Goal: Task Accomplishment & Management: Complete application form

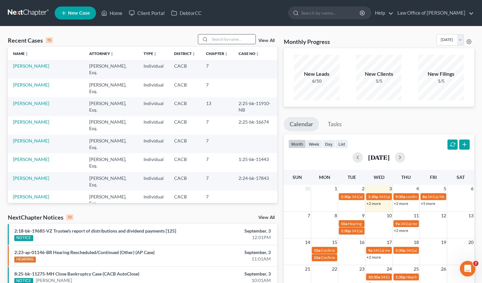
click at [226, 41] on input "search" at bounding box center [233, 38] width 46 height 9
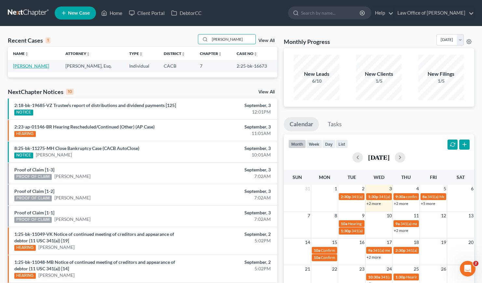
type input "anna duek"
click at [18, 67] on link "[PERSON_NAME]" at bounding box center [31, 66] width 36 height 6
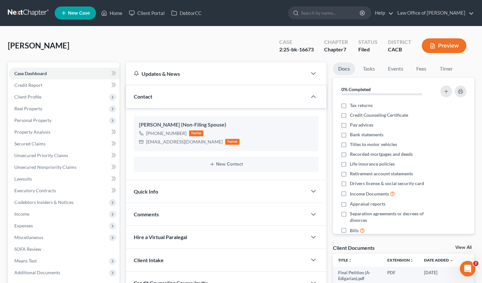
click at [26, 14] on link at bounding box center [29, 13] width 42 height 12
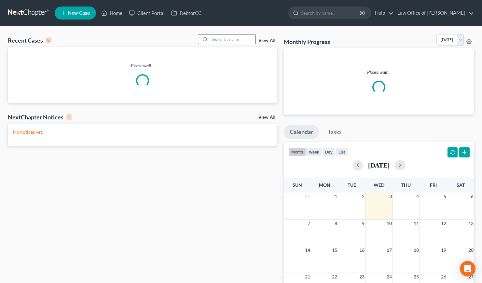
click at [233, 38] on input "search" at bounding box center [233, 38] width 46 height 9
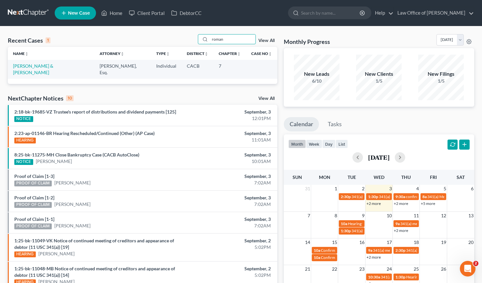
type input "roman"
click at [42, 66] on link "[PERSON_NAME] & [PERSON_NAME]" at bounding box center [33, 69] width 40 height 12
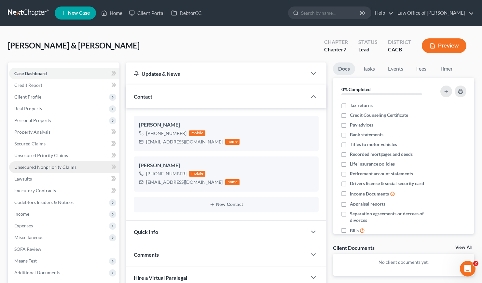
click at [49, 168] on span "Unsecured Nonpriority Claims" at bounding box center [45, 167] width 62 height 6
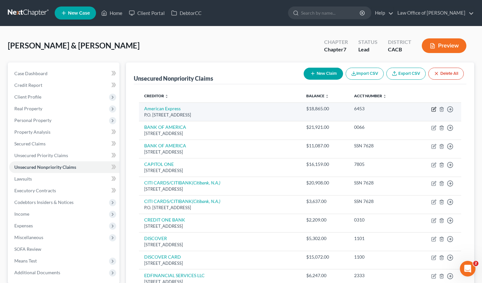
click at [434, 111] on icon "button" at bounding box center [433, 109] width 5 height 5
select select "45"
select select "2"
select select "0"
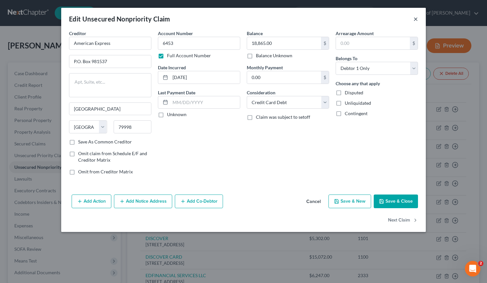
click at [415, 17] on button "×" at bounding box center [415, 19] width 5 height 8
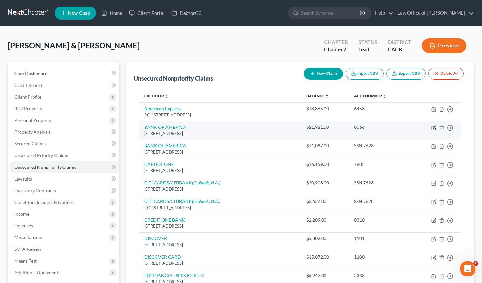
click at [434, 128] on icon "button" at bounding box center [434, 127] width 3 height 3
select select "45"
select select "2"
select select "0"
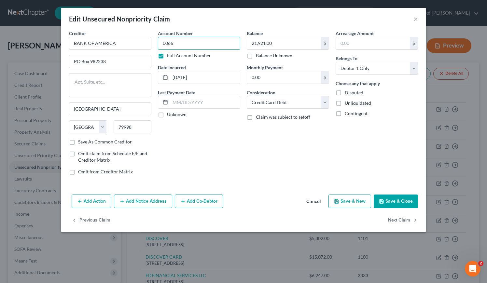
drag, startPoint x: 179, startPoint y: 41, endPoint x: 159, endPoint y: 41, distance: 20.2
click at [159, 41] on input "0066" at bounding box center [199, 43] width 82 height 13
type input "SSN 2055"
drag, startPoint x: 201, startPoint y: 131, endPoint x: 192, endPoint y: 124, distance: 11.3
click at [201, 131] on div "Account Number SSN 2055 Full Account Number Date Incurred [DATE] Last Payment D…" at bounding box center [199, 105] width 89 height 150
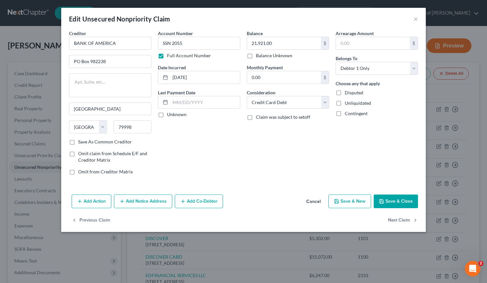
click at [390, 201] on button "Save & Close" at bounding box center [396, 202] width 44 height 14
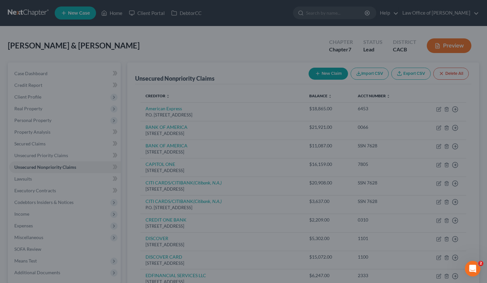
type input "0"
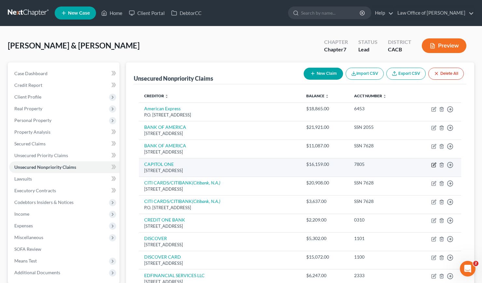
click at [433, 166] on icon "button" at bounding box center [433, 164] width 5 height 5
select select "46"
select select "2"
select select "0"
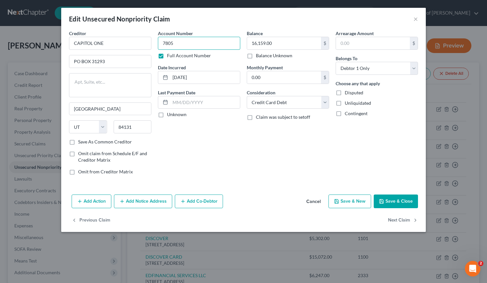
drag, startPoint x: 184, startPoint y: 45, endPoint x: 157, endPoint y: 44, distance: 27.4
click at [157, 44] on div "Account Number 7805 Full Account Number Date Incurred [DATE] Last Payment Date …" at bounding box center [199, 105] width 89 height 150
paste input "SSN 205"
type input "SSN 2055"
click at [398, 201] on button "Save & Close" at bounding box center [396, 202] width 44 height 14
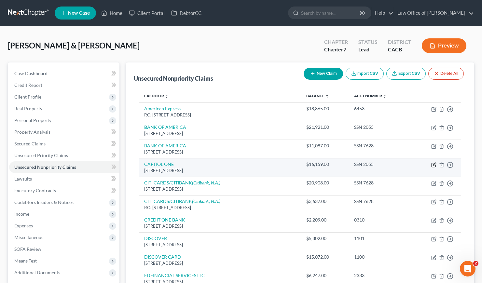
click at [434, 164] on icon "button" at bounding box center [434, 164] width 3 height 3
select select "46"
select select "2"
select select "0"
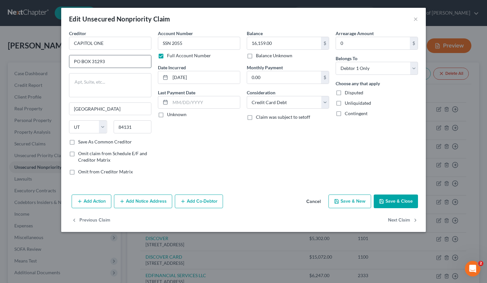
click at [76, 62] on input "PO BOX 31293" at bounding box center [110, 61] width 82 height 12
click at [79, 62] on input "P.O BOX 31293" at bounding box center [110, 61] width 82 height 12
type input "P.O. BOX 31293"
click at [90, 43] on input "CAPITOL ONE" at bounding box center [110, 43] width 82 height 13
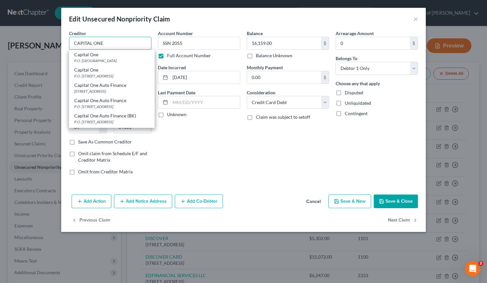
type input "CAPITAL ONE"
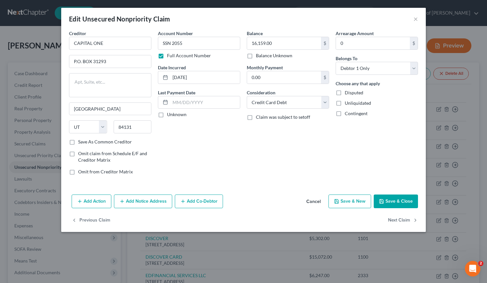
click at [395, 203] on button "Save & Close" at bounding box center [396, 202] width 44 height 14
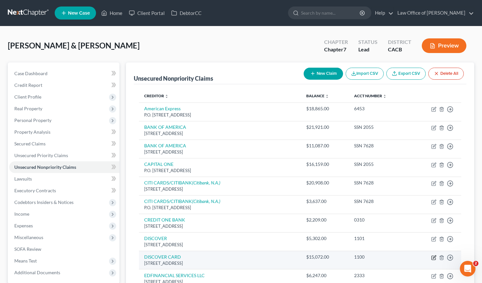
click at [434, 258] on icon "button" at bounding box center [434, 256] width 3 height 3
select select "46"
select select "2"
select select "0"
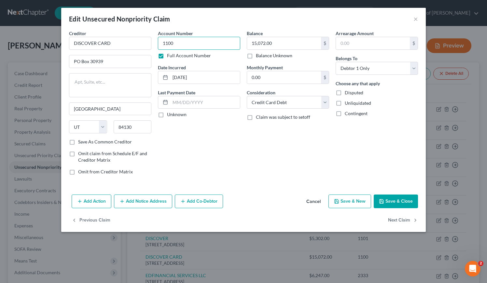
drag, startPoint x: 192, startPoint y: 42, endPoint x: 156, endPoint y: 42, distance: 36.1
click at [157, 42] on div "Account Number 1100 Full Account Number Date Incurred [DATE] Last Payment Date …" at bounding box center [199, 105] width 89 height 150
paste input "SSN 2055"
type input "SSN 2055"
click at [396, 198] on button "Save & Close" at bounding box center [396, 202] width 44 height 14
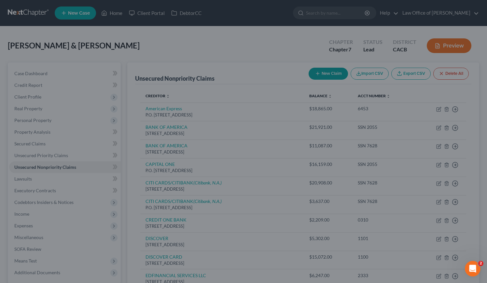
type input "0"
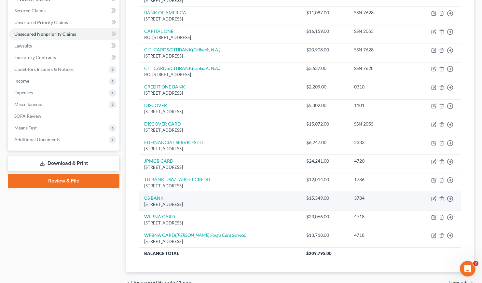
scroll to position [168, 0]
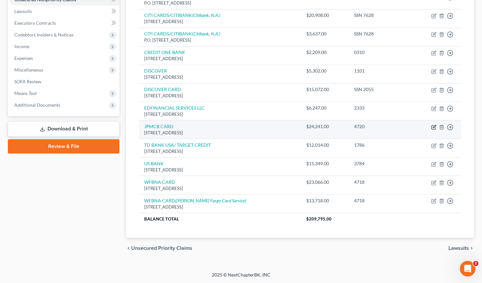
click at [434, 126] on icon "button" at bounding box center [433, 127] width 5 height 5
select select "7"
select select "2"
select select "0"
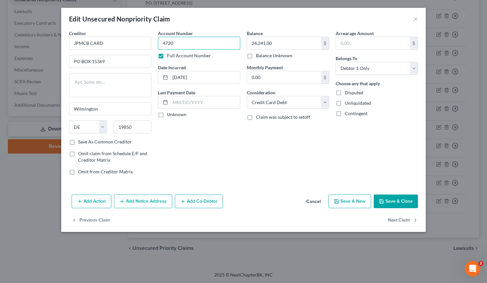
click at [190, 44] on input "4720" at bounding box center [199, 43] width 82 height 13
drag, startPoint x: 180, startPoint y: 42, endPoint x: 157, endPoint y: 41, distance: 22.5
click at [157, 41] on div "Account Number 4720 Full Account Number Date Incurred [DATE] Last Payment Date …" at bounding box center [199, 105] width 89 height 150
paste input "SSN 2055"
type input "SSN 2055"
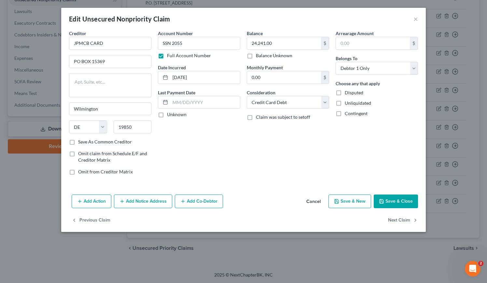
click at [402, 198] on button "Save & Close" at bounding box center [396, 202] width 44 height 14
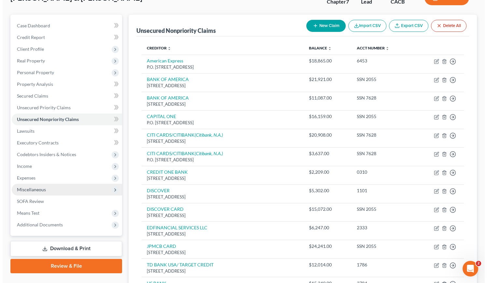
scroll to position [0, 0]
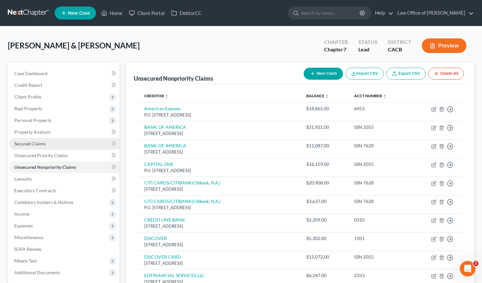
click at [31, 144] on span "Secured Claims" at bounding box center [29, 144] width 31 height 6
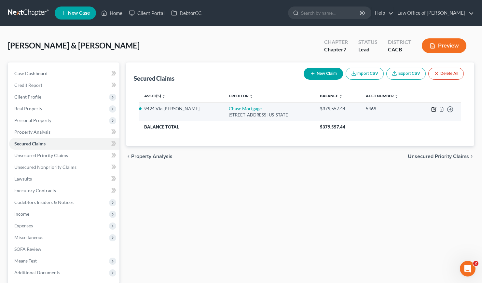
click at [433, 110] on icon "button" at bounding box center [434, 108] width 3 height 3
select select "19"
select select "2"
select select "0"
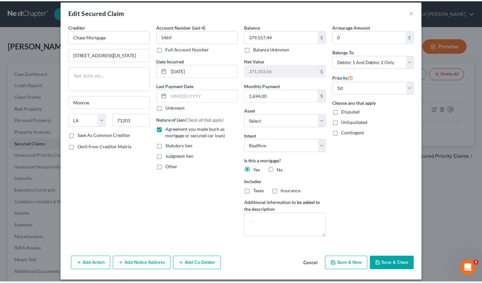
scroll to position [12, 0]
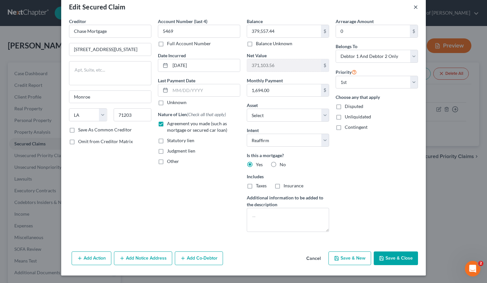
click at [413, 6] on button "×" at bounding box center [415, 7] width 5 height 8
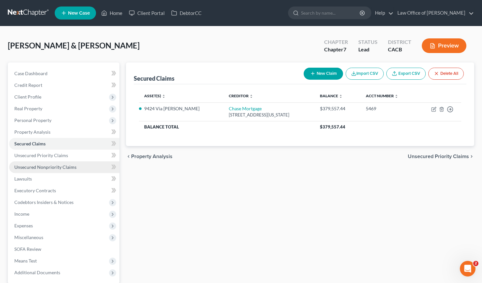
click at [69, 166] on span "Unsecured Nonpriority Claims" at bounding box center [45, 167] width 62 height 6
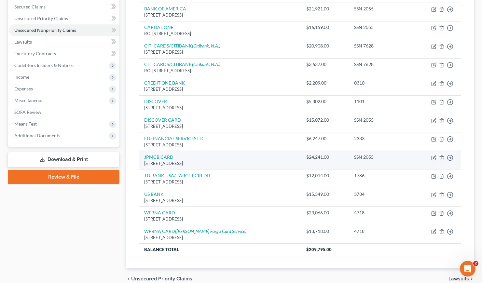
scroll to position [168, 0]
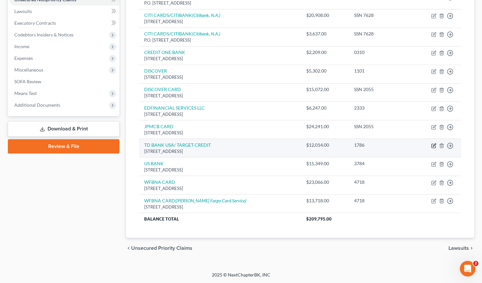
click at [434, 145] on icon "button" at bounding box center [433, 145] width 5 height 5
select select "24"
select select "2"
select select "0"
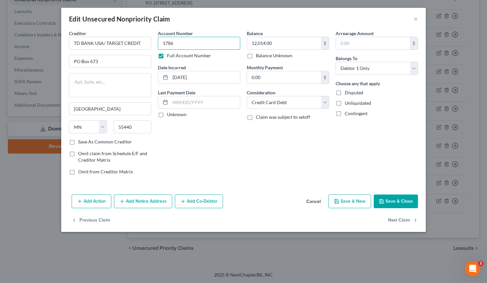
drag, startPoint x: 179, startPoint y: 41, endPoint x: 162, endPoint y: 41, distance: 17.6
click at [162, 41] on input "1786" at bounding box center [199, 43] width 82 height 13
paste input "SSN 2055"
type input "SSN 2055"
click at [396, 202] on button "Save & Close" at bounding box center [396, 202] width 44 height 14
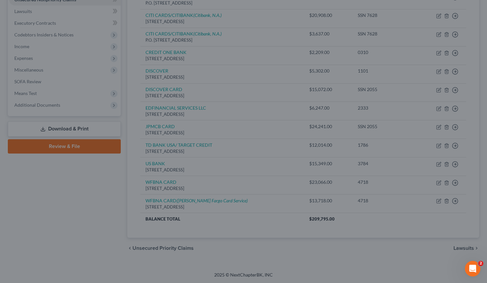
type input "0"
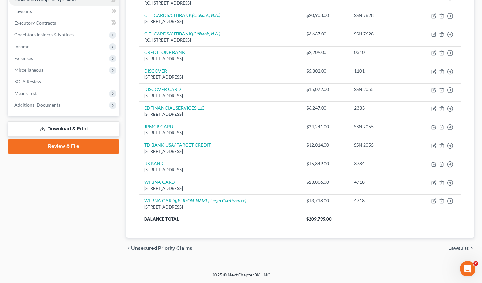
scroll to position [21, 0]
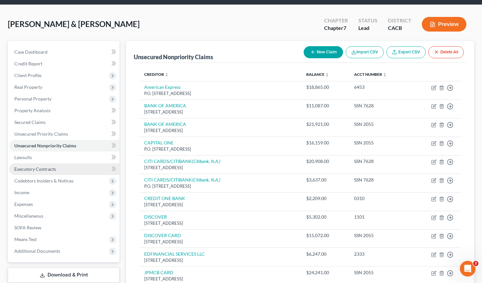
click at [42, 169] on span "Executory Contracts" at bounding box center [35, 169] width 42 height 6
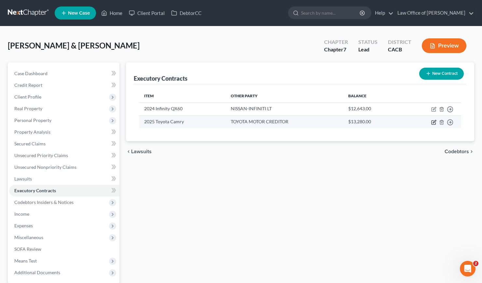
click at [433, 122] on icon "button" at bounding box center [434, 121] width 3 height 3
select select "3"
select select "16"
select select "0"
select select "1"
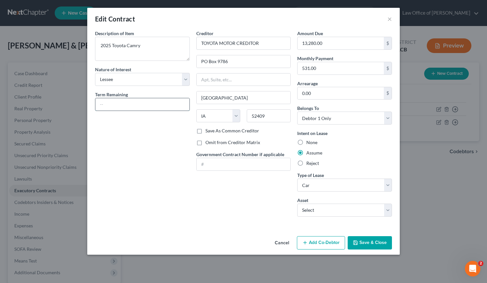
click at [115, 102] on input "text" at bounding box center [142, 104] width 94 height 12
type input "23 months"
click at [372, 242] on button "Save & Close" at bounding box center [370, 243] width 44 height 14
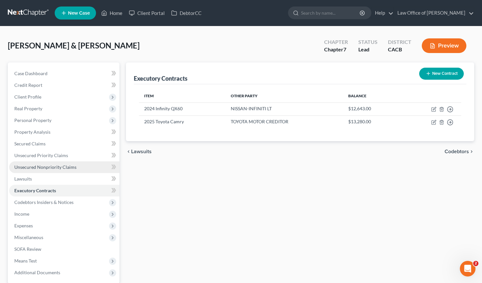
click at [31, 171] on link "Unsecured Nonpriority Claims" at bounding box center [64, 167] width 110 height 12
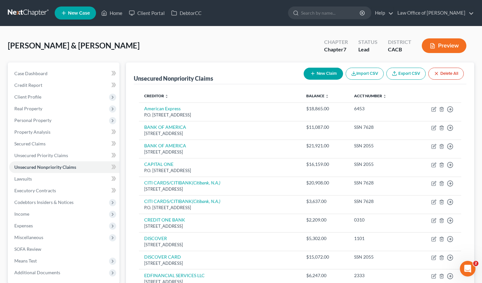
scroll to position [107, 0]
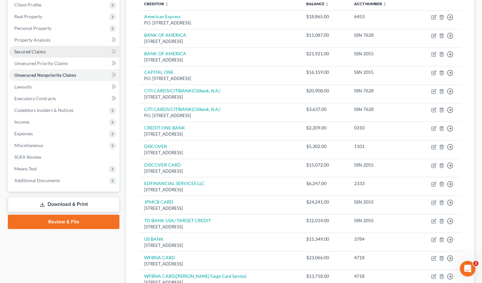
click at [30, 54] on span "Secured Claims" at bounding box center [29, 52] width 31 height 6
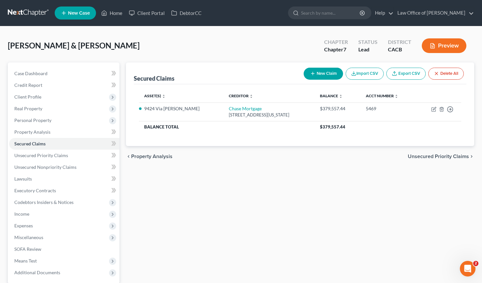
click at [324, 75] on button "New Claim" at bounding box center [323, 74] width 39 height 12
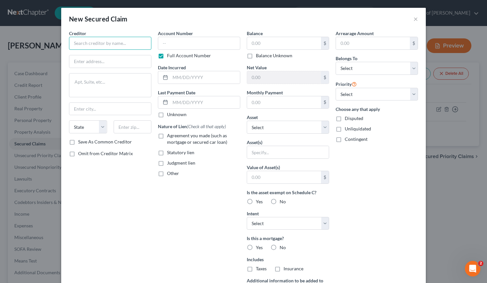
click at [105, 43] on input "text" at bounding box center [110, 43] width 82 height 13
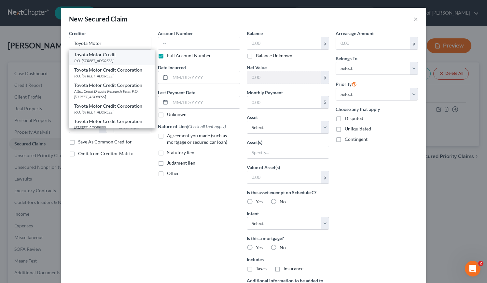
click at [102, 59] on div "P.O. [STREET_ADDRESS]" at bounding box center [111, 61] width 75 height 6
type input "Toyota Motor Credit"
type input "P.O. Box 9786"
type input "[GEOGRAPHIC_DATA]"
select select "16"
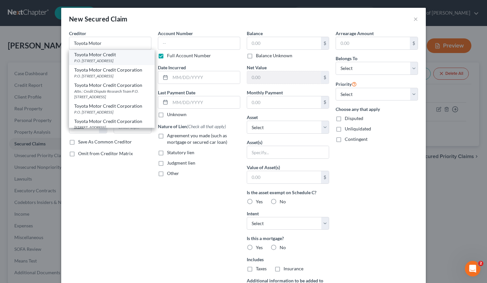
type input "52409"
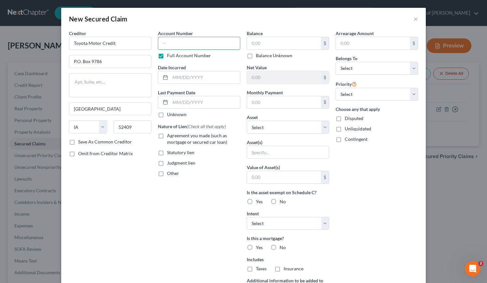
click at [175, 45] on input "text" at bounding box center [199, 43] width 82 height 13
paste input "SSN 2055"
type input "SSN 2055"
click at [189, 77] on input "text" at bounding box center [205, 77] width 70 height 12
type input "[DATE]"
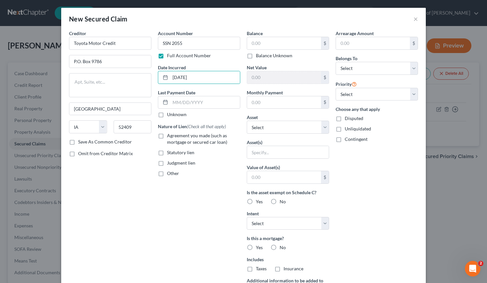
click at [167, 136] on label "Agreement you made (such as mortgage or secured car loan)" at bounding box center [203, 138] width 73 height 13
click at [170, 136] on input "Agreement you made (such as mortgage or secured car loan)" at bounding box center [172, 134] width 4 height 4
checkbox input "true"
click at [269, 45] on input "text" at bounding box center [284, 43] width 74 height 12
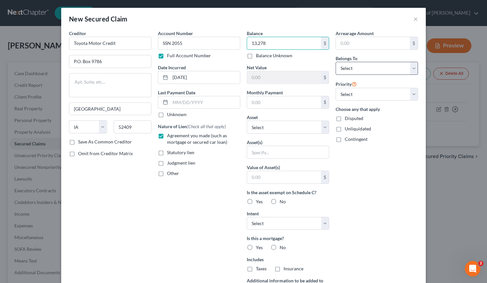
type input "13,278"
click at [361, 69] on select "Select Debtor 1 Only Debtor 2 Only Debtor 1 And Debtor 2 Only At Least One Of T…" at bounding box center [376, 68] width 82 height 13
select select "0"
click at [335, 62] on select "Select Debtor 1 Only Debtor 2 Only Debtor 1 And Debtor 2 Only At Least One Of T…" at bounding box center [376, 68] width 82 height 13
click at [346, 180] on div "Arrearage Amount $ Belongs To * Select Debtor 1 Only Debtor 2 Only Debtor 1 And…" at bounding box center [376, 175] width 89 height 290
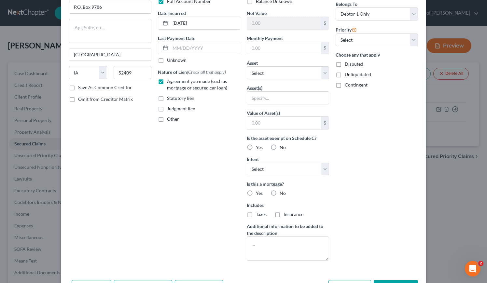
scroll to position [66, 0]
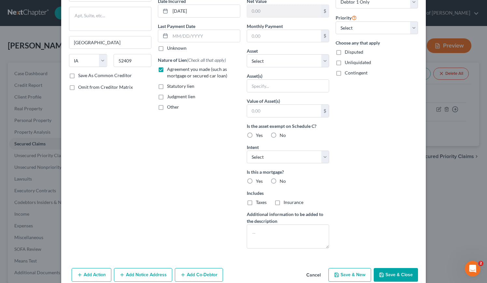
click at [280, 181] on label "No" at bounding box center [283, 181] width 6 height 7
click at [282, 181] on input "No" at bounding box center [284, 180] width 4 height 4
radio input "true"
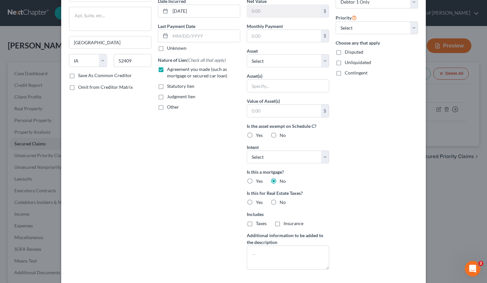
click at [280, 202] on label "No" at bounding box center [283, 202] width 6 height 7
click at [282, 202] on input "No" at bounding box center [284, 201] width 4 height 4
radio input "true"
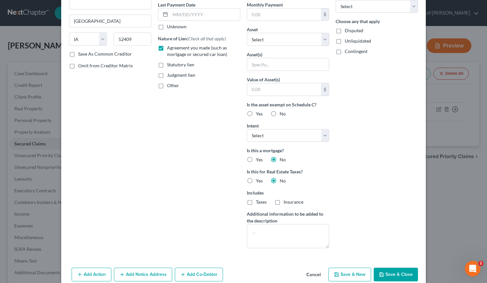
scroll to position [99, 0]
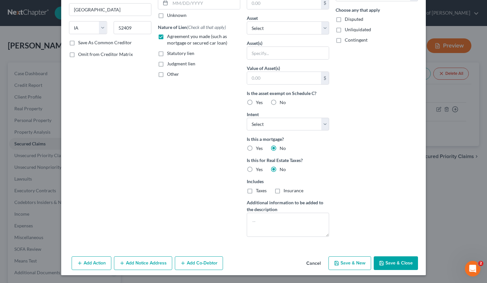
click at [394, 268] on button "Save & Close" at bounding box center [396, 263] width 44 height 14
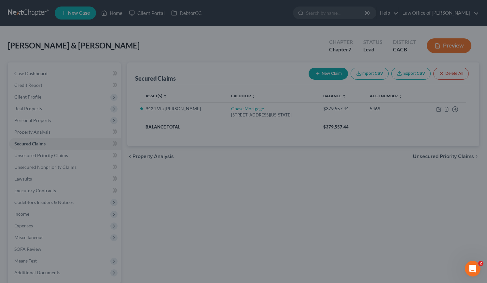
type input "13,278.00"
type input "0"
type input "0.00"
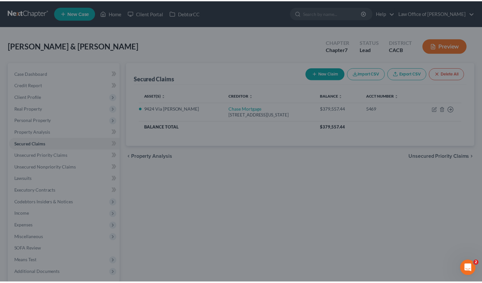
scroll to position [0, 0]
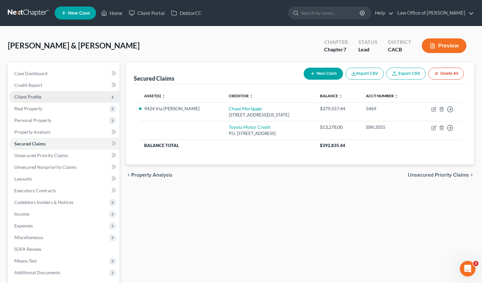
click at [29, 96] on span "Client Profile" at bounding box center [27, 97] width 27 height 6
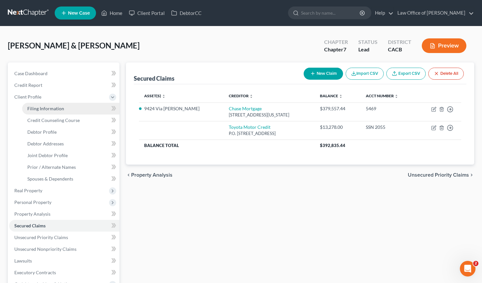
click at [50, 108] on span "Filing Information" at bounding box center [45, 109] width 37 height 6
select select "1"
select select "0"
select select "4"
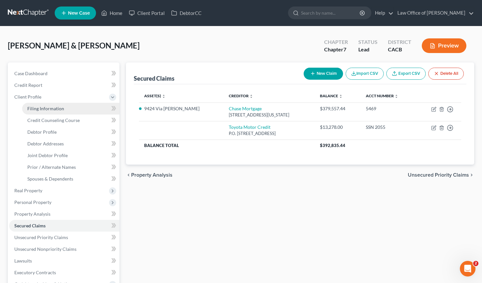
select select "1"
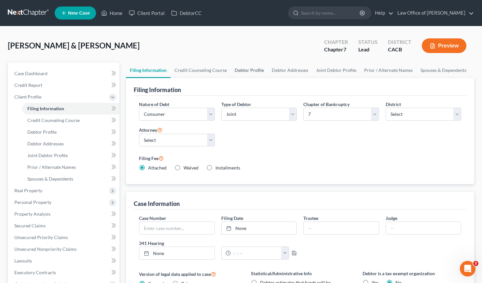
click at [251, 71] on link "Debtor Profile" at bounding box center [249, 70] width 37 height 16
select select "1"
select select "2"
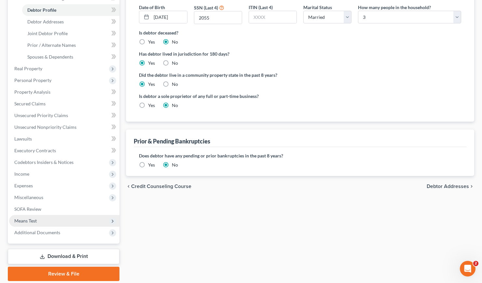
scroll to position [144, 0]
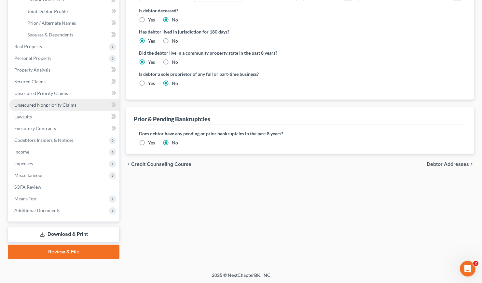
click at [39, 106] on span "Unsecured Nonpriority Claims" at bounding box center [45, 105] width 62 height 6
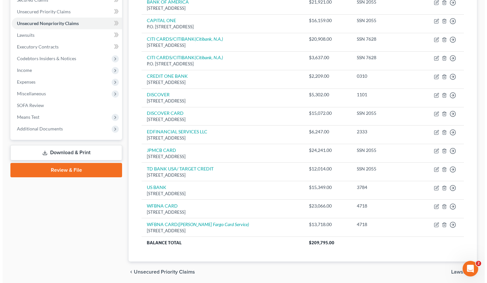
scroll to position [168, 0]
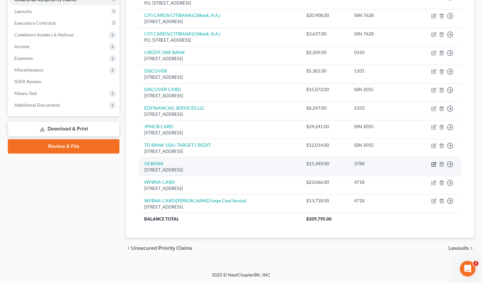
click at [435, 164] on icon "button" at bounding box center [433, 164] width 5 height 5
select select "26"
select select "2"
select select "0"
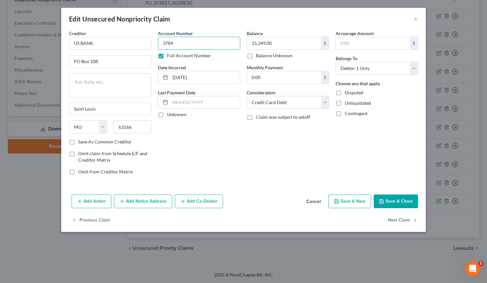
drag, startPoint x: 177, startPoint y: 40, endPoint x: 183, endPoint y: 45, distance: 7.4
click at [183, 45] on input "3784" at bounding box center [199, 43] width 82 height 13
paste input "SSN 2055"
type input "SSN 2055"
click at [396, 200] on button "Save & Close" at bounding box center [396, 202] width 44 height 14
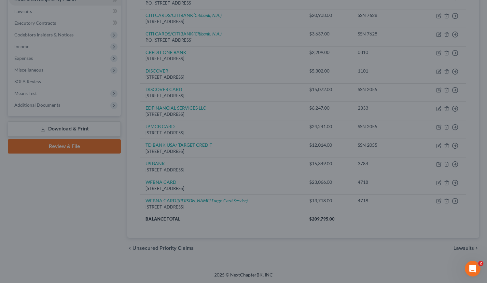
type input "0"
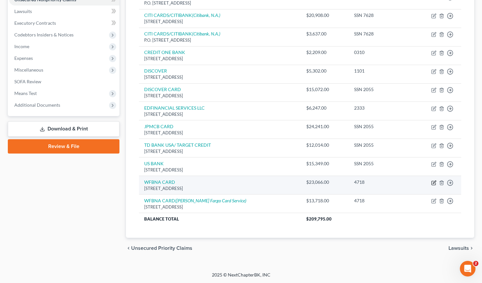
click at [433, 184] on icon "button" at bounding box center [433, 182] width 5 height 5
select select "24"
select select "2"
select select "0"
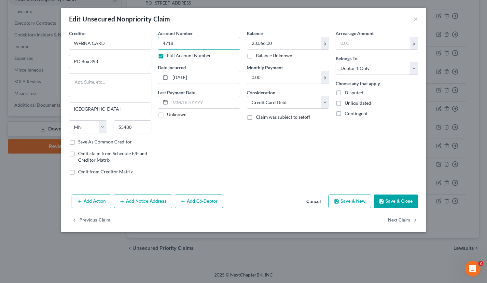
drag, startPoint x: 200, startPoint y: 43, endPoint x: 157, endPoint y: 44, distance: 42.6
click at [158, 44] on input "4718" at bounding box center [199, 43] width 82 height 13
paste input "SSN 2055"
type input "SSN 2055"
click at [398, 200] on button "Save & Close" at bounding box center [396, 202] width 44 height 14
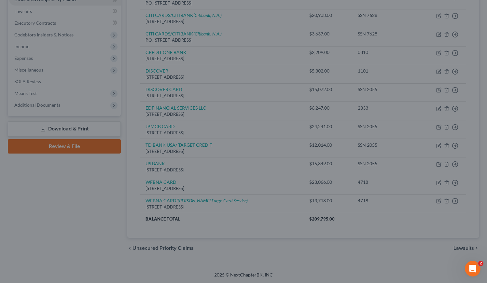
type input "0"
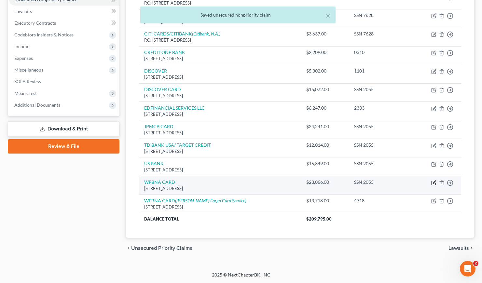
click at [434, 182] on icon "button" at bounding box center [434, 182] width 3 height 3
select select "24"
select select "2"
select select "0"
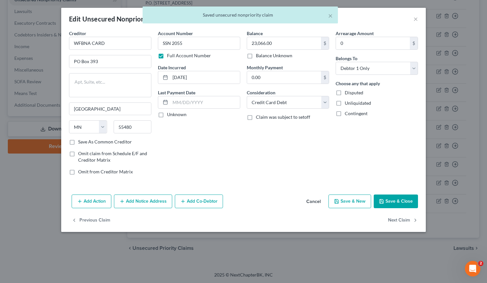
click at [143, 204] on button "Add Notice Address" at bounding box center [143, 202] width 58 height 14
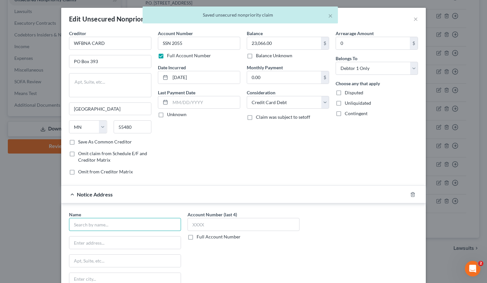
click at [133, 221] on input "text" at bounding box center [125, 224] width 112 height 13
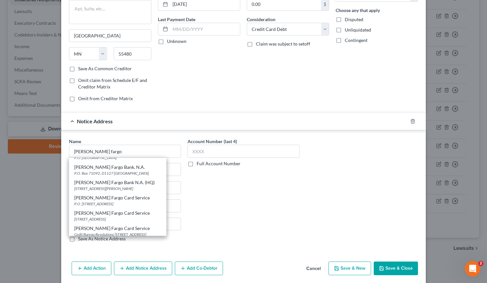
scroll to position [30, 0]
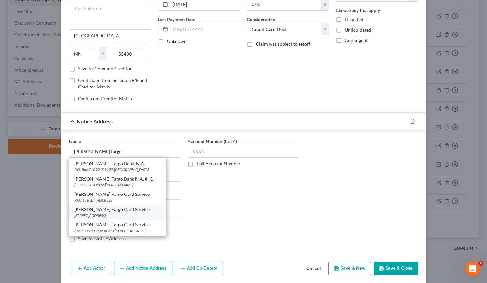
click at [108, 211] on div "[PERSON_NAME] Fargo Card Service" at bounding box center [117, 209] width 87 height 7
type input "[PERSON_NAME] Fargo Card Service"
type input "PO Box 14517"
type input "Des Moines"
select select "16"
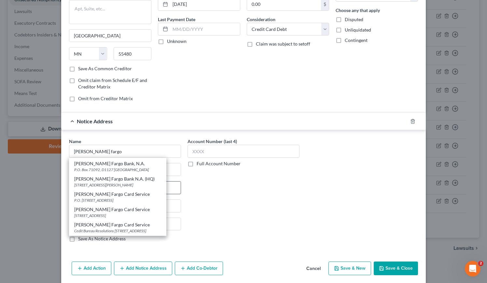
type input "50306"
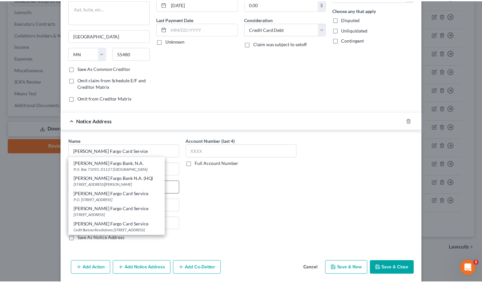
scroll to position [0, 0]
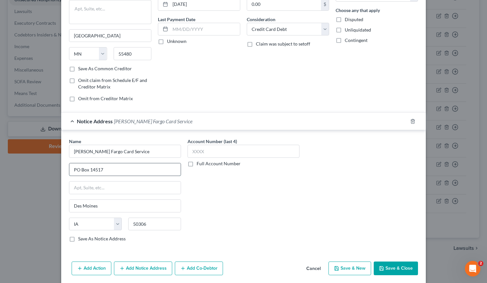
click at [74, 170] on input "PO Box 14517" at bounding box center [124, 169] width 111 height 12
click at [77, 170] on input "P.O Box 14517" at bounding box center [124, 169] width 111 height 12
type input "P.O. Box 14517"
click at [197, 164] on label "Full Account Number" at bounding box center [219, 163] width 44 height 7
click at [199, 164] on input "Full Account Number" at bounding box center [201, 162] width 4 height 4
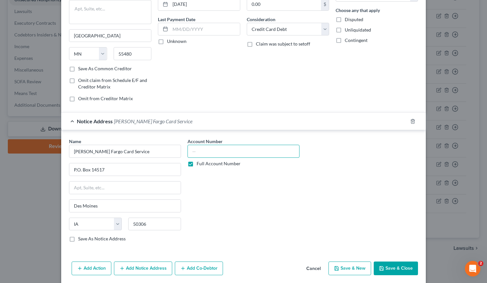
click at [201, 152] on input "text" at bounding box center [243, 151] width 112 height 13
paste input "SSN 2055"
type input "SSN 2055"
click at [393, 267] on button "Save & Close" at bounding box center [396, 269] width 44 height 14
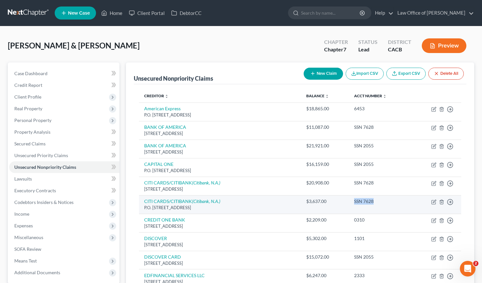
drag, startPoint x: 366, startPoint y: 202, endPoint x: 342, endPoint y: 203, distance: 24.1
click at [354, 203] on div "SSN 7628" at bounding box center [379, 201] width 51 height 7
copy div "SSN 7628"
click at [368, 200] on div "SSN 7628" at bounding box center [379, 201] width 51 height 7
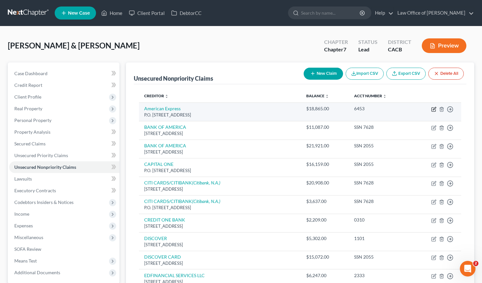
click at [433, 110] on icon "button" at bounding box center [434, 108] width 3 height 3
select select "45"
select select "2"
select select "0"
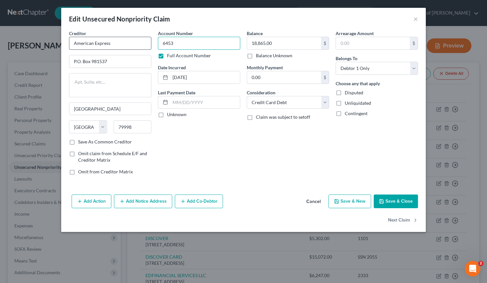
drag, startPoint x: 191, startPoint y: 43, endPoint x: 149, endPoint y: 43, distance: 42.3
click at [149, 43] on div "Creditor * American Express P.O. [GEOGRAPHIC_DATA][US_STATE] AZ CA CO CT DE DC …" at bounding box center [243, 105] width 355 height 150
paste input "SSN 7628"
type input "SSN 7628"
click at [313, 201] on button "Cancel" at bounding box center [313, 201] width 25 height 13
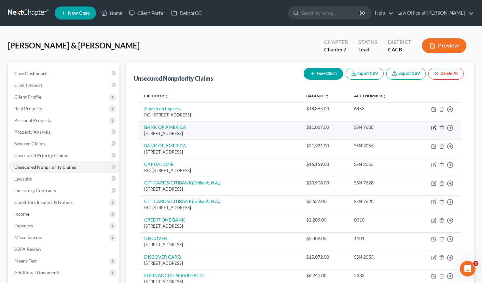
click at [434, 128] on icon "button" at bounding box center [434, 127] width 3 height 3
select select "45"
select select "2"
select select "1"
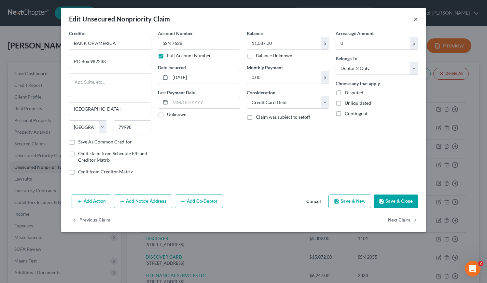
click at [417, 19] on button "×" at bounding box center [415, 19] width 5 height 8
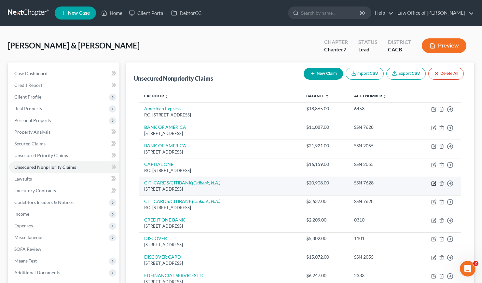
click at [433, 183] on icon "button" at bounding box center [434, 182] width 3 height 3
select select "43"
select select "2"
select select "1"
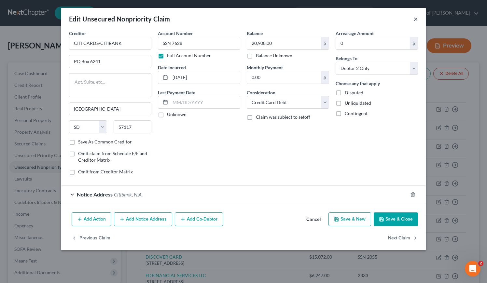
click at [415, 20] on button "×" at bounding box center [415, 19] width 5 height 8
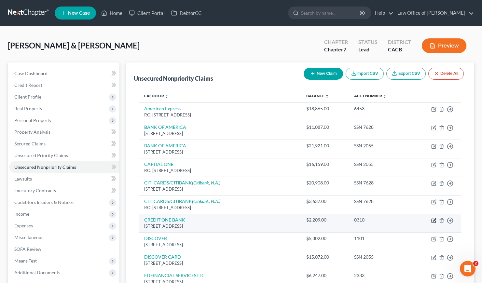
click at [433, 221] on icon "button" at bounding box center [433, 220] width 5 height 5
select select "31"
select select "2"
select select "1"
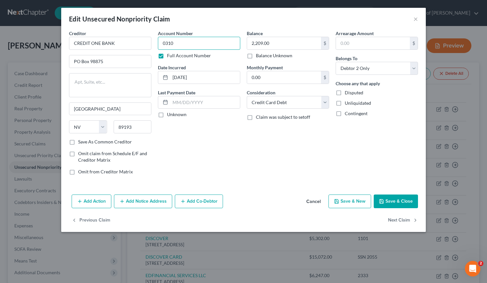
drag, startPoint x: 188, startPoint y: 45, endPoint x: 157, endPoint y: 44, distance: 30.9
click at [157, 43] on div "Account Number 0310 Full Account Number Date Incurred [DATE] Last Payment Date …" at bounding box center [199, 105] width 89 height 150
paste input "SSN 7628"
type input "SSN 7628"
click at [395, 202] on button "Save & Close" at bounding box center [396, 202] width 44 height 14
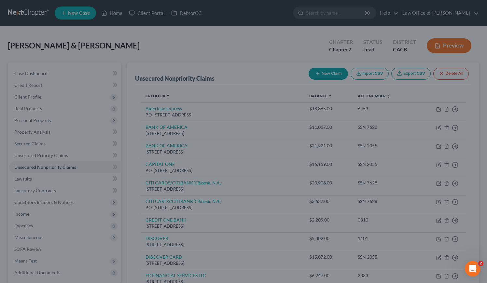
type input "0"
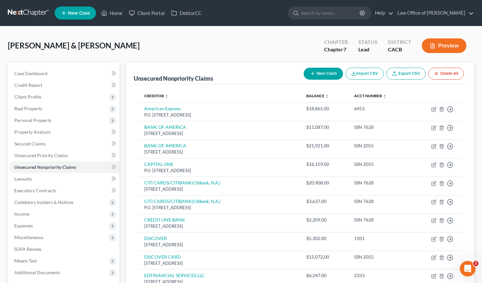
scroll to position [67, 0]
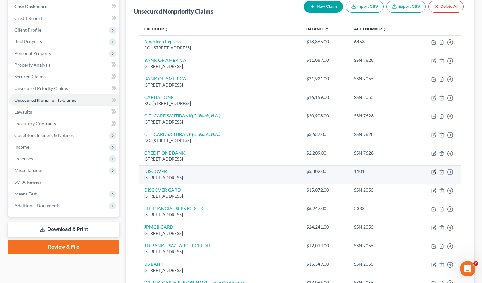
click at [434, 172] on icon "button" at bounding box center [434, 171] width 3 height 3
select select "46"
select select "2"
select select "1"
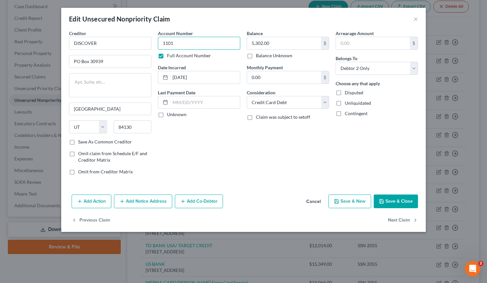
drag, startPoint x: 181, startPoint y: 45, endPoint x: 157, endPoint y: 43, distance: 24.1
click at [157, 43] on div "Account Number 1101 Full Account Number Date Incurred [DATE] Last Payment Date …" at bounding box center [199, 105] width 89 height 150
paste input "SSN 7628"
type input "SSN 7628"
click at [404, 199] on button "Save & Close" at bounding box center [396, 202] width 44 height 14
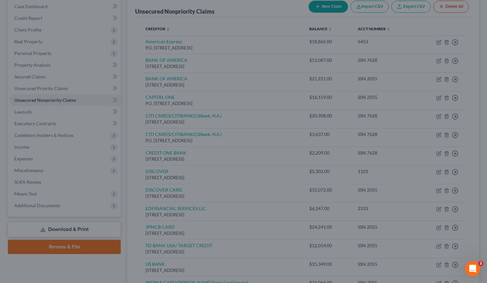
type input "0"
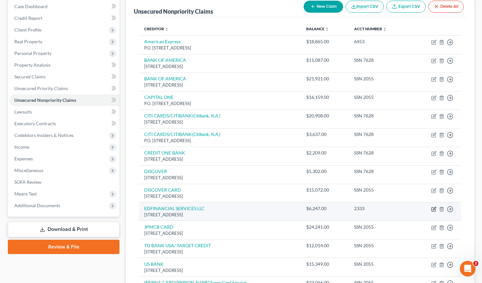
click at [435, 210] on icon "button" at bounding box center [433, 209] width 5 height 5
select select "44"
select select "17"
select select "1"
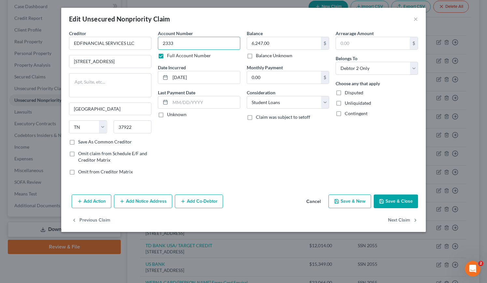
drag, startPoint x: 182, startPoint y: 42, endPoint x: 157, endPoint y: 42, distance: 24.4
click at [157, 42] on div "Account Number 2333 Full Account Number Date Incurred [DATE] Last Payment Date …" at bounding box center [199, 105] width 89 height 150
paste input "SSN 7628"
type input "SSN 7628"
click at [393, 200] on button "Save & Close" at bounding box center [396, 202] width 44 height 14
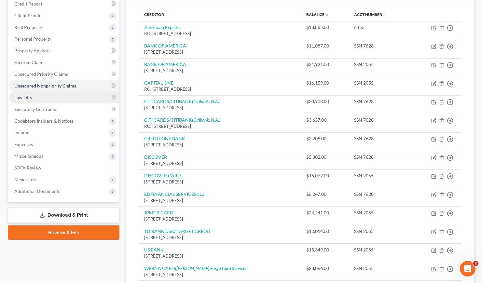
scroll to position [168, 0]
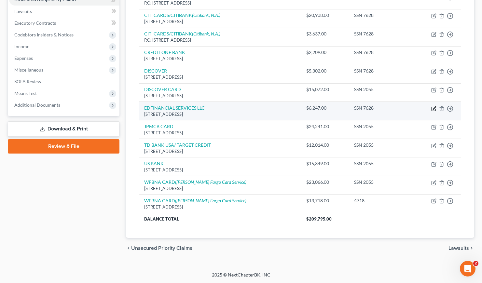
click at [434, 110] on icon "button" at bounding box center [433, 108] width 5 height 5
select select "44"
select select "17"
select select "1"
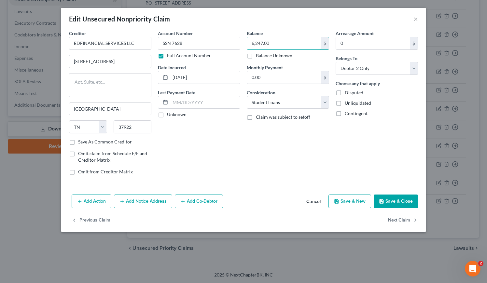
drag, startPoint x: 283, startPoint y: 41, endPoint x: 244, endPoint y: 43, distance: 38.8
click at [245, 43] on div "Balance 6,247.00 $ Balance Unknown Balance Undetermined 6,247.00 $ Balance Unkn…" at bounding box center [287, 105] width 89 height 150
click at [289, 173] on div "Balance 9,747.00 $ Balance Unknown Balance Undetermined 9,747 $ Balance Unknown…" at bounding box center [287, 105] width 89 height 150
click at [399, 202] on button "Save & Close" at bounding box center [396, 202] width 44 height 14
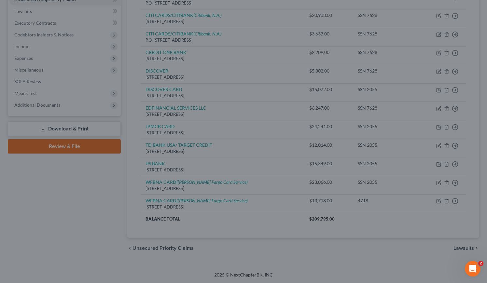
type input "9,747.00"
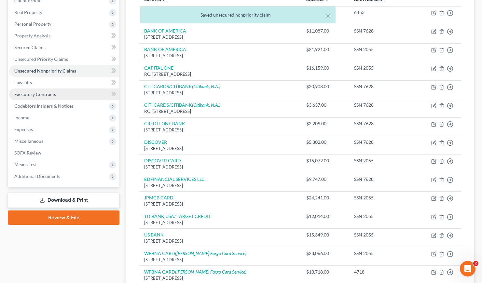
click at [39, 93] on span "Executory Contracts" at bounding box center [35, 94] width 42 height 6
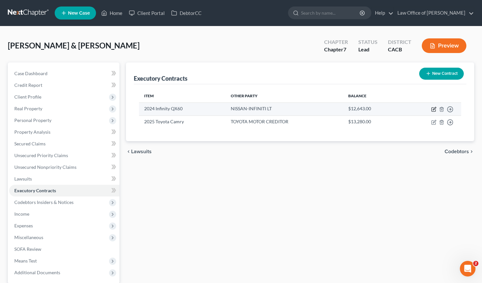
click at [435, 110] on icon "button" at bounding box center [433, 109] width 5 height 5
select select "3"
select select "45"
select select "1"
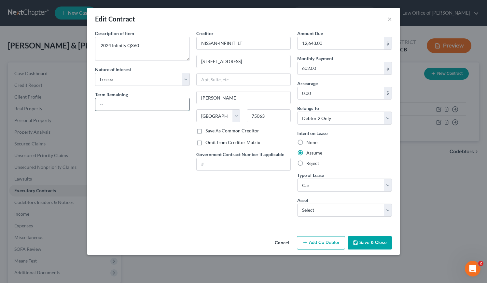
click at [131, 107] on input "text" at bounding box center [142, 104] width 94 height 12
type input "20 months"
click at [371, 241] on button "Save & Close" at bounding box center [370, 243] width 44 height 14
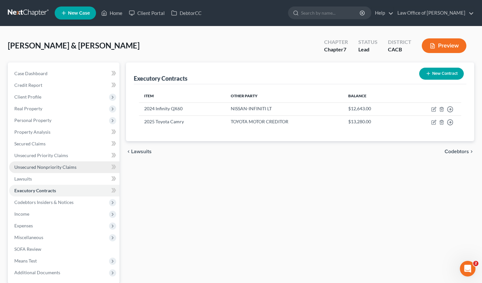
click at [54, 167] on span "Unsecured Nonpriority Claims" at bounding box center [45, 167] width 62 height 6
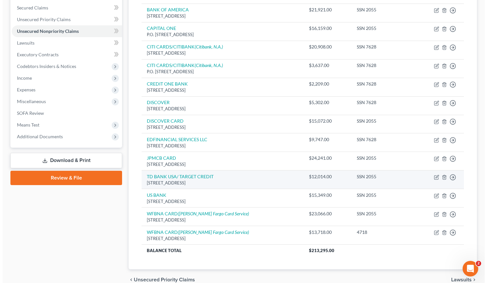
scroll to position [146, 0]
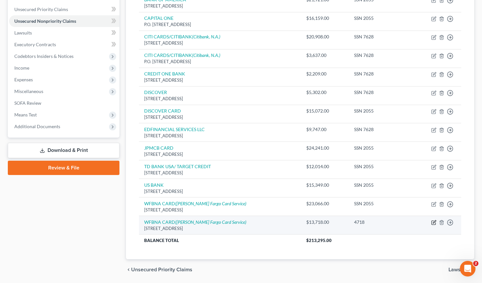
click at [433, 223] on icon "button" at bounding box center [433, 222] width 5 height 5
select select "24"
select select "2"
select select "1"
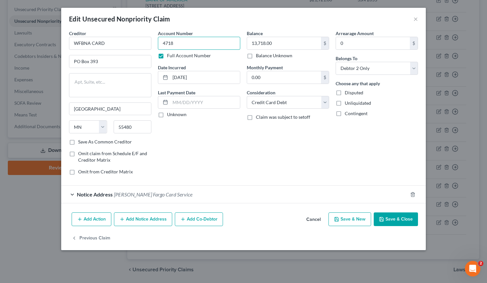
drag, startPoint x: 187, startPoint y: 45, endPoint x: 159, endPoint y: 45, distance: 27.7
click at [159, 45] on input "4718" at bounding box center [199, 43] width 82 height 13
paste input "SSN 762"
type input "SSN 7628"
click at [76, 61] on input "PO Box 393" at bounding box center [110, 61] width 82 height 12
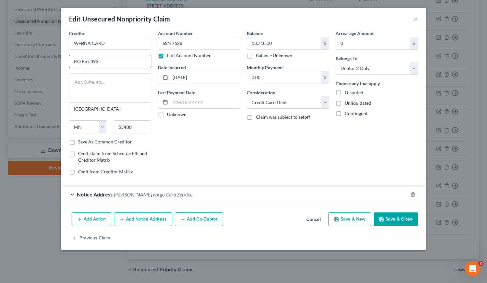
click at [80, 61] on input "P.O Box 393" at bounding box center [110, 61] width 82 height 12
type input "P.O. Box 393"
click at [116, 193] on span "[PERSON_NAME] Fargo Card Service" at bounding box center [153, 194] width 78 height 6
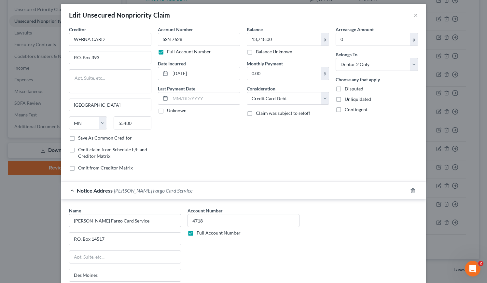
scroll to position [0, 0]
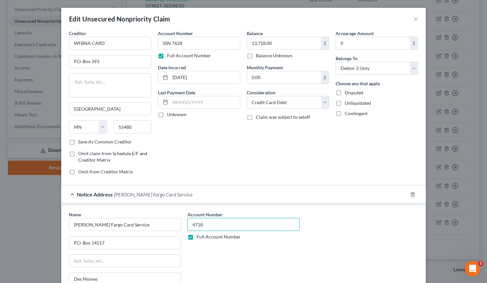
drag, startPoint x: 203, startPoint y: 222, endPoint x: 183, endPoint y: 222, distance: 20.8
click at [184, 222] on div "Account Number 4718 Full Account Number" at bounding box center [243, 265] width 118 height 109
paste input "SSN 762"
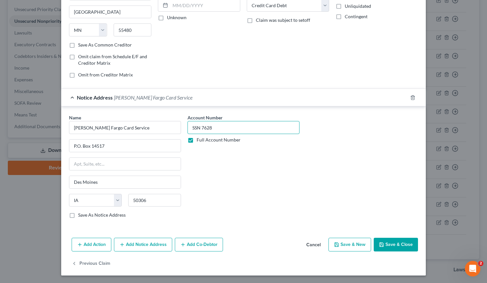
type input "SSN 7628"
click at [399, 245] on button "Save & Close" at bounding box center [396, 245] width 44 height 14
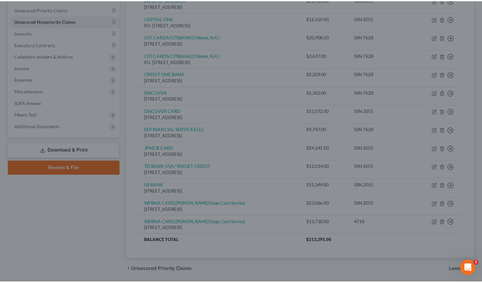
scroll to position [0, 0]
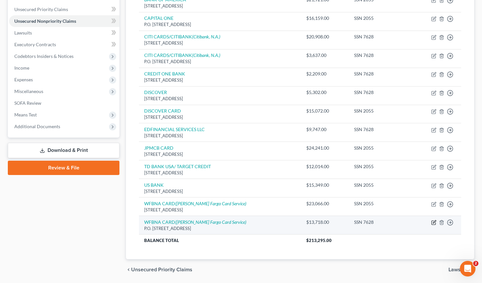
click at [435, 222] on icon "button" at bounding box center [433, 222] width 5 height 5
select select "24"
select select "2"
select select "1"
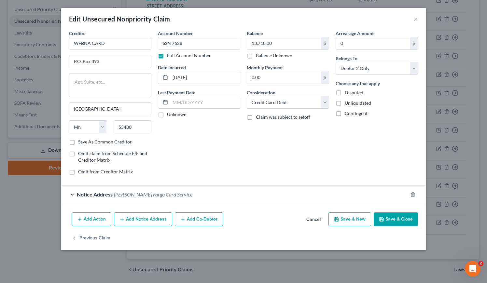
click at [214, 197] on div "Notice Address [PERSON_NAME] Fargo Card Service" at bounding box center [234, 194] width 346 height 17
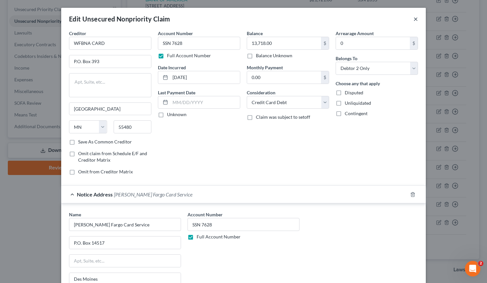
click at [415, 17] on button "×" at bounding box center [415, 19] width 5 height 8
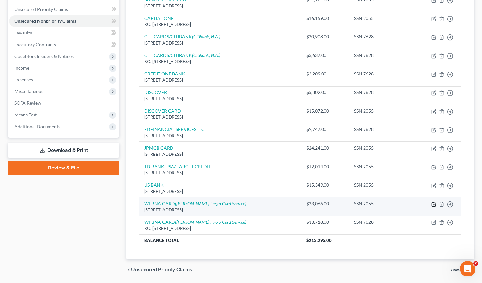
click at [433, 203] on icon "button" at bounding box center [434, 203] width 3 height 3
select select "24"
select select "2"
select select "0"
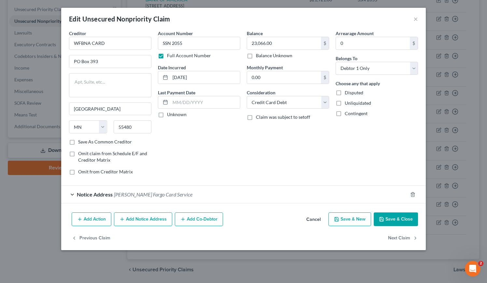
click at [211, 191] on div "Notice Address [PERSON_NAME] Fargo Card Service" at bounding box center [234, 194] width 346 height 17
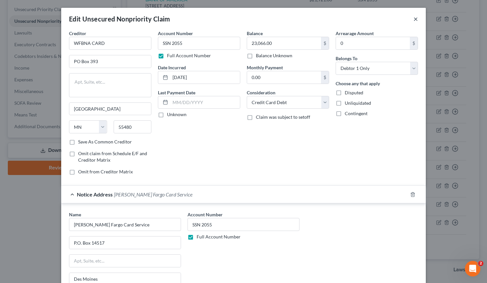
click at [413, 21] on button "×" at bounding box center [415, 19] width 5 height 8
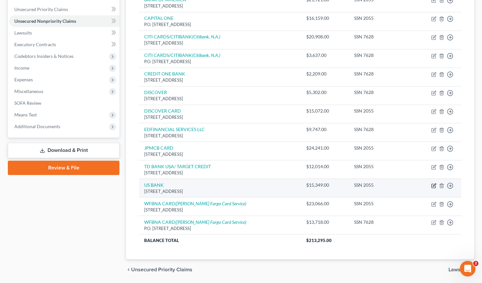
click at [434, 185] on icon "button" at bounding box center [433, 185] width 5 height 5
select select "26"
select select "2"
select select "0"
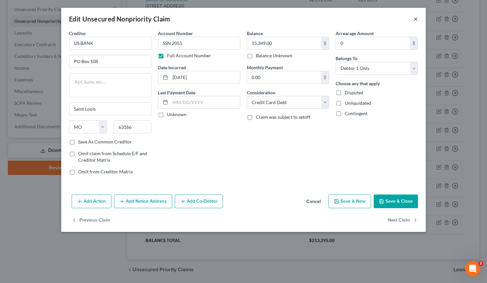
click at [416, 18] on button "×" at bounding box center [415, 19] width 5 height 8
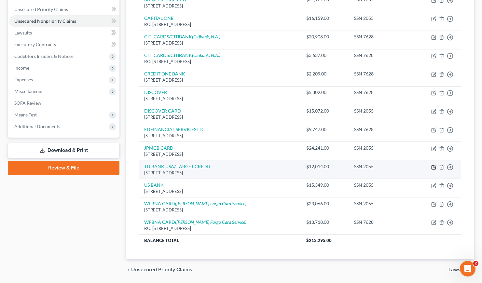
click at [435, 166] on icon "button" at bounding box center [433, 167] width 5 height 5
select select "24"
select select "2"
select select "0"
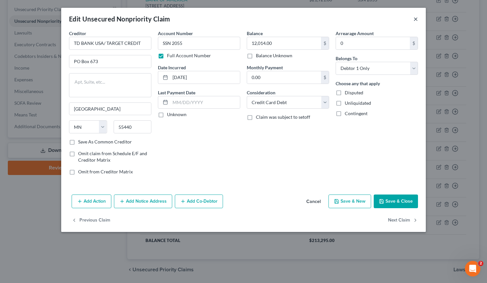
click at [415, 19] on button "×" at bounding box center [415, 19] width 5 height 8
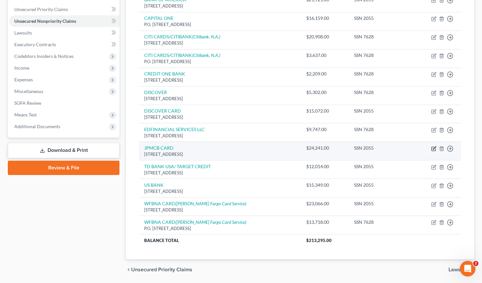
click at [433, 147] on icon "button" at bounding box center [433, 148] width 5 height 5
select select "7"
select select "2"
select select "0"
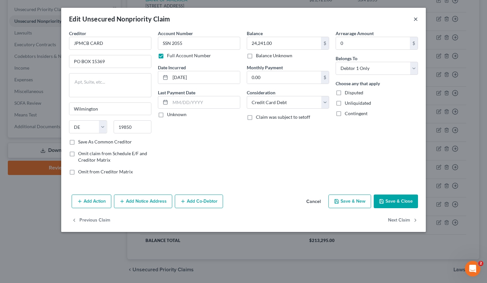
click at [416, 17] on button "×" at bounding box center [415, 19] width 5 height 8
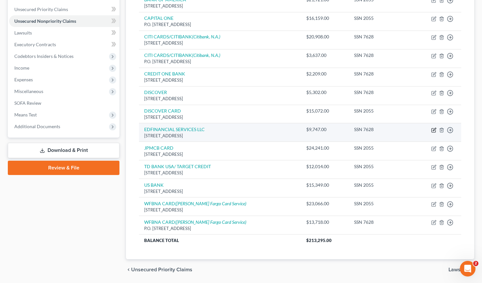
click at [436, 128] on icon "button" at bounding box center [433, 130] width 5 height 5
select select "44"
select select "17"
select select "1"
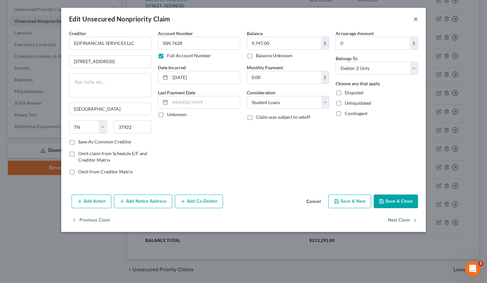
click at [415, 19] on button "×" at bounding box center [415, 19] width 5 height 8
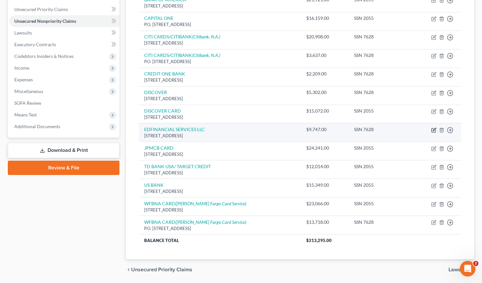
click at [433, 130] on icon "button" at bounding box center [434, 129] width 3 height 3
select select "44"
select select "17"
select select "1"
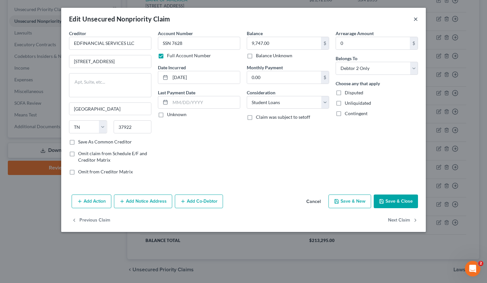
click at [414, 19] on button "×" at bounding box center [415, 19] width 5 height 8
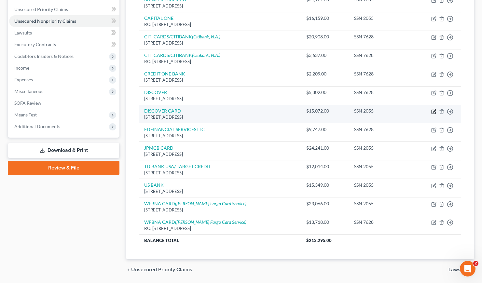
click at [433, 110] on icon "button" at bounding box center [434, 110] width 3 height 3
select select "46"
select select "2"
select select "0"
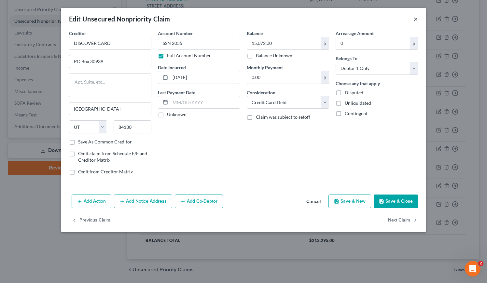
click at [416, 20] on button "×" at bounding box center [415, 19] width 5 height 8
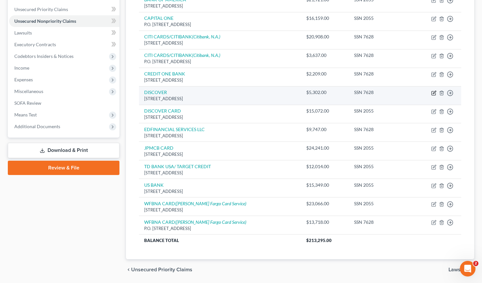
click at [433, 92] on icon "button" at bounding box center [434, 92] width 3 height 3
select select "46"
select select "2"
select select "1"
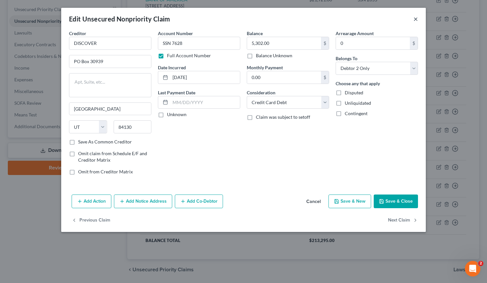
click at [414, 19] on button "×" at bounding box center [415, 19] width 5 height 8
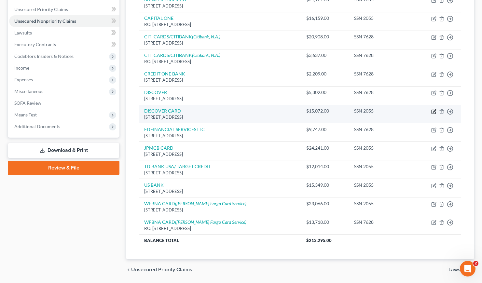
click at [434, 111] on icon "button" at bounding box center [434, 110] width 3 height 3
select select "46"
select select "2"
select select "0"
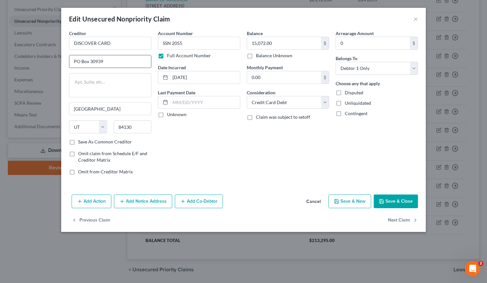
click at [77, 62] on input "PO Box 30939" at bounding box center [110, 61] width 82 height 12
click at [79, 61] on input "P.O Box 30939" at bounding box center [110, 61] width 82 height 12
type input "P.O. Box 30939"
click at [394, 198] on button "Save & Close" at bounding box center [396, 202] width 44 height 14
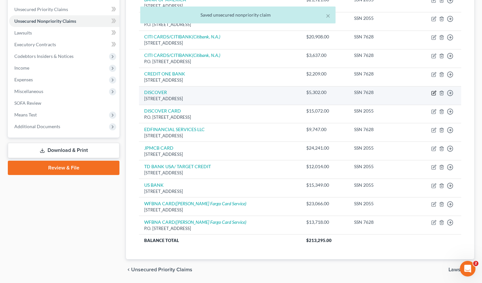
click at [435, 92] on icon "button" at bounding box center [433, 92] width 5 height 5
select select "46"
select select "2"
select select "1"
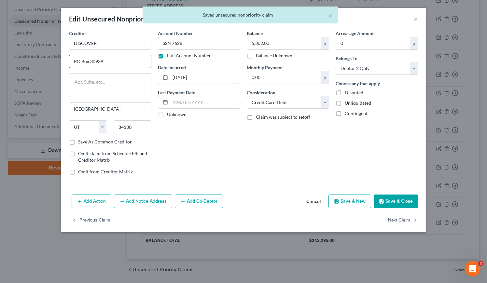
click at [76, 63] on input "PO Box 30939" at bounding box center [110, 61] width 82 height 12
click at [80, 62] on input "P.O Box 30939" at bounding box center [110, 61] width 82 height 12
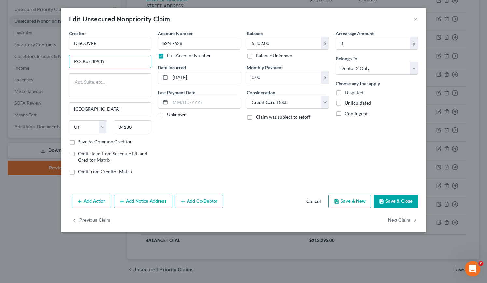
type input "P.O. Box 30939"
click at [393, 203] on button "Save & Close" at bounding box center [396, 202] width 44 height 14
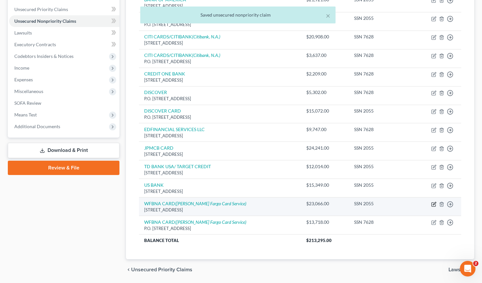
click at [433, 204] on icon "button" at bounding box center [434, 203] width 3 height 3
select select "24"
select select "2"
select select "0"
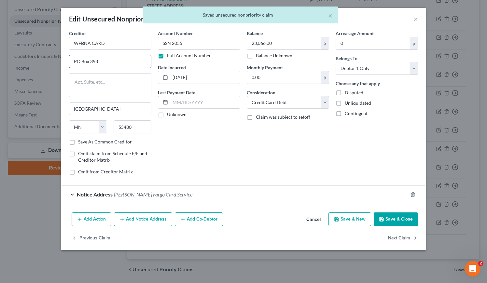
click at [77, 62] on input "PO Box 393" at bounding box center [110, 61] width 82 height 12
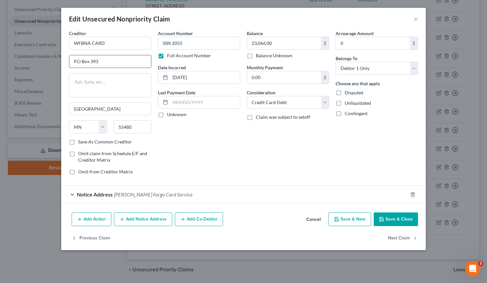
click at [80, 62] on input "P.O Box 393" at bounding box center [110, 61] width 82 height 12
type input "P.O. Box 393"
click at [395, 223] on button "Save & Close" at bounding box center [396, 219] width 44 height 14
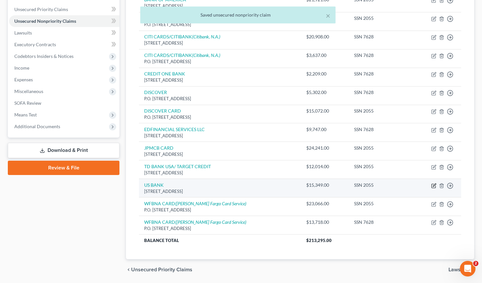
click at [431, 185] on icon "button" at bounding box center [433, 186] width 4 height 4
select select "26"
select select "2"
select select "0"
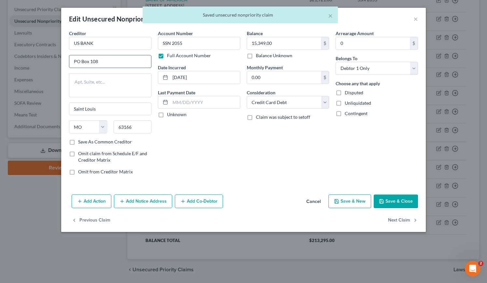
click at [76, 61] on input "PO Box 108" at bounding box center [110, 61] width 82 height 12
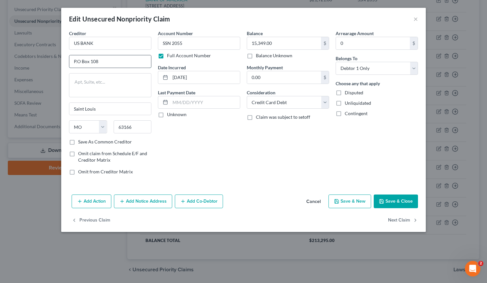
click at [80, 62] on input "P.O Box 108" at bounding box center [110, 61] width 82 height 12
type input "P.O. Box 108"
click at [399, 200] on button "Save & Close" at bounding box center [396, 202] width 44 height 14
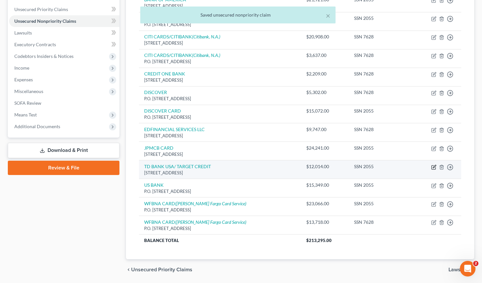
click at [432, 165] on icon "button" at bounding box center [433, 167] width 5 height 5
select select "24"
select select "2"
select select "0"
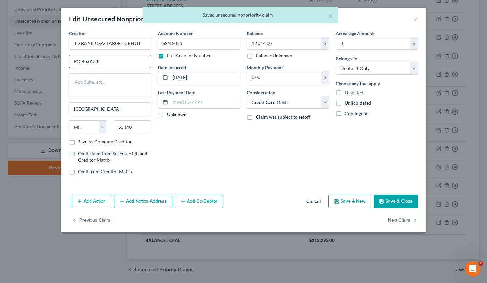
click at [77, 62] on input "PO Box 673" at bounding box center [110, 61] width 82 height 12
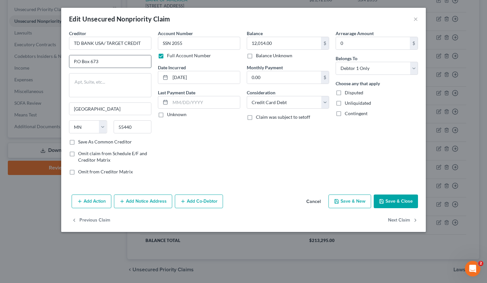
click at [80, 62] on input "P.O Box 673" at bounding box center [110, 61] width 82 height 12
type input "P.O. Box 673"
click at [406, 200] on button "Save & Close" at bounding box center [396, 202] width 44 height 14
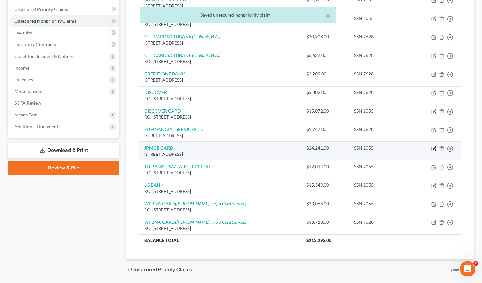
click at [433, 149] on icon "button" at bounding box center [434, 147] width 3 height 3
select select "7"
select select "2"
select select "0"
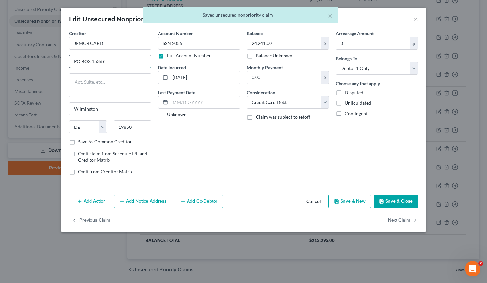
click at [77, 60] on input "PO BOX 15369" at bounding box center [110, 61] width 82 height 12
click at [80, 62] on input "P.O BOX 15369" at bounding box center [110, 61] width 82 height 12
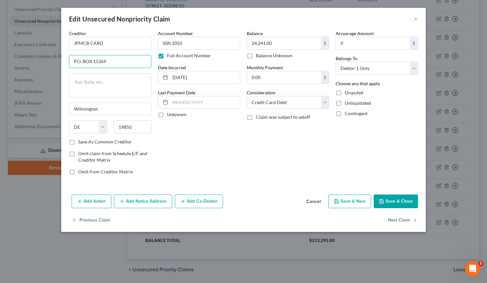
type input "P.O. BOX 15369"
click at [404, 202] on button "Save & Close" at bounding box center [396, 202] width 44 height 14
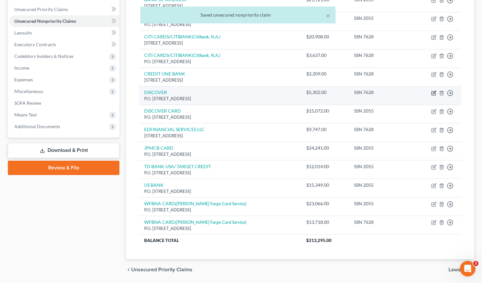
click at [434, 93] on icon "button" at bounding box center [434, 92] width 3 height 3
select select "46"
select select "2"
select select "1"
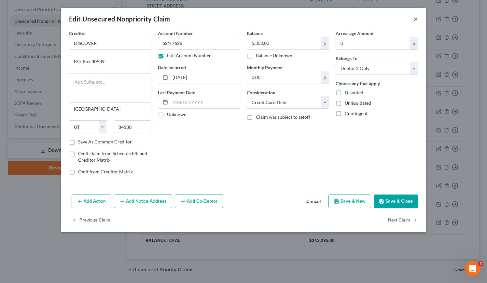
click at [416, 19] on button "×" at bounding box center [415, 19] width 5 height 8
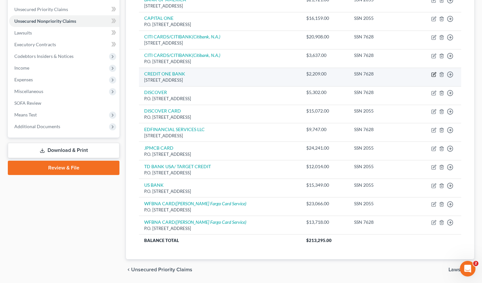
click at [434, 75] on icon "button" at bounding box center [434, 73] width 3 height 3
select select "31"
select select "2"
select select "1"
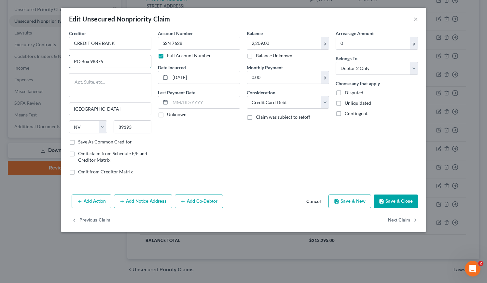
click at [76, 61] on input "PO Box 98875" at bounding box center [110, 61] width 82 height 12
click at [80, 62] on input "P.O Box 98875" at bounding box center [110, 61] width 82 height 12
type input "P.O. Box 98875"
click at [404, 203] on button "Save & Close" at bounding box center [396, 202] width 44 height 14
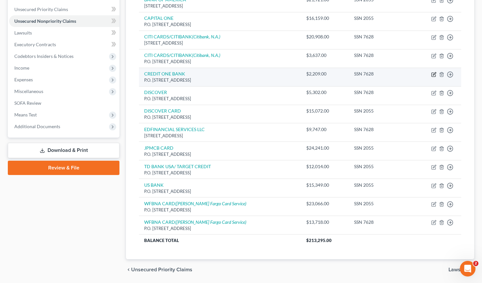
click at [435, 74] on icon "button" at bounding box center [433, 74] width 5 height 5
select select "31"
select select "2"
select select "1"
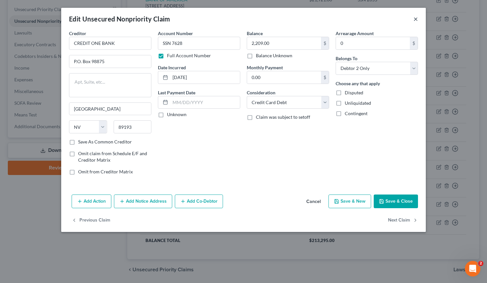
click at [417, 20] on button "×" at bounding box center [415, 19] width 5 height 8
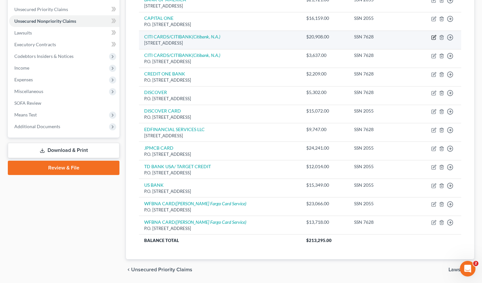
click at [435, 38] on icon "button" at bounding box center [433, 37] width 5 height 5
select select "43"
select select "2"
select select "1"
select select "43"
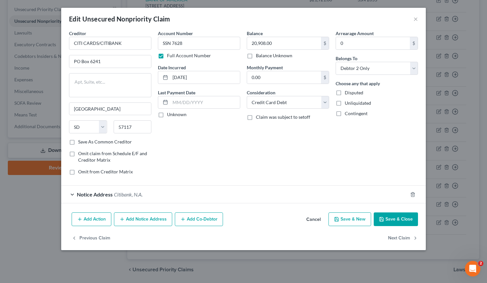
click at [210, 198] on div "Notice Address Citibank, N.A." at bounding box center [234, 194] width 346 height 17
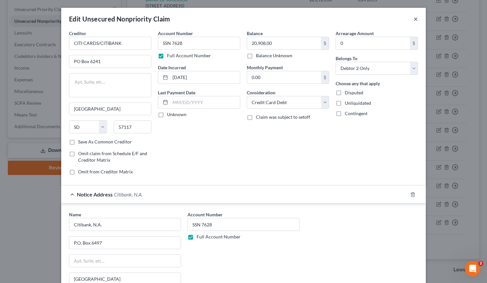
click at [413, 19] on button "×" at bounding box center [415, 19] width 5 height 8
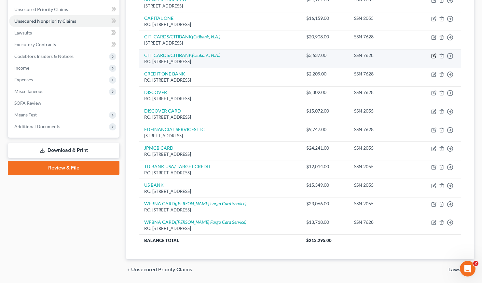
click at [434, 55] on icon "button" at bounding box center [433, 55] width 5 height 5
select select "43"
select select "2"
select select "1"
select select "43"
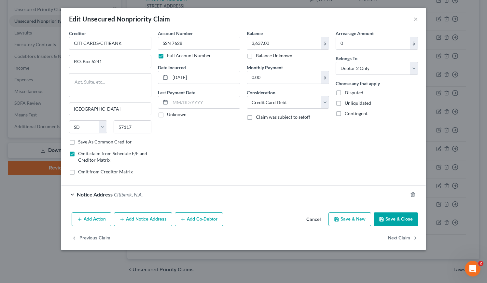
click at [225, 201] on div "Notice Address Citibank, N.A." at bounding box center [234, 194] width 346 height 17
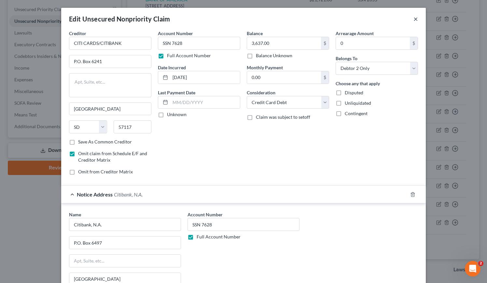
click at [413, 19] on button "×" at bounding box center [415, 19] width 5 height 8
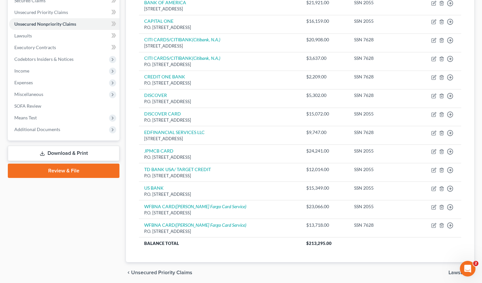
scroll to position [79, 0]
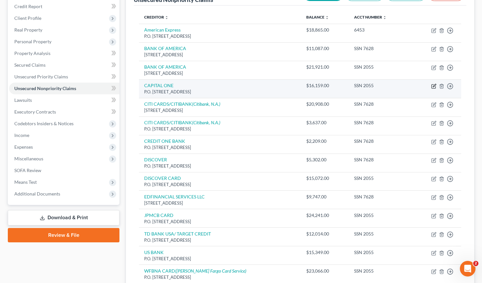
click at [435, 86] on icon "button" at bounding box center [433, 86] width 5 height 5
select select "46"
select select "2"
select select "0"
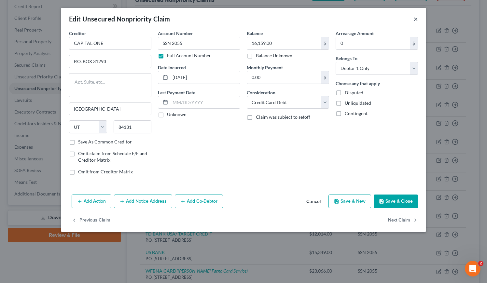
click at [416, 17] on button "×" at bounding box center [415, 19] width 5 height 8
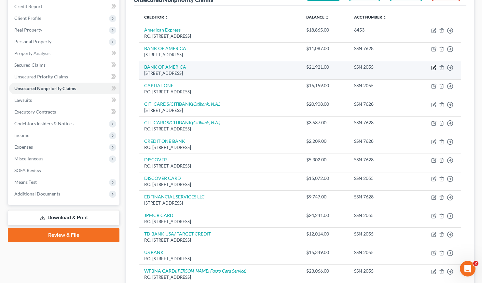
click at [434, 68] on icon "button" at bounding box center [434, 66] width 3 height 3
select select "45"
select select "2"
select select "0"
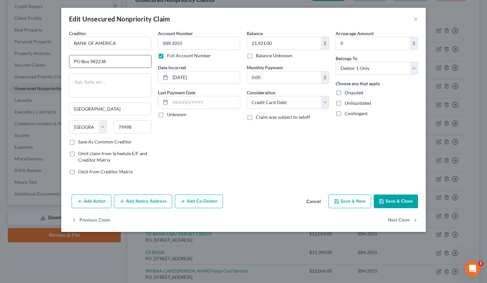
click at [76, 62] on input "PO Box 982238" at bounding box center [110, 61] width 82 height 12
click at [80, 62] on input "P.O Box 982238" at bounding box center [110, 61] width 82 height 12
type input "P.O. Box 982238"
click at [391, 201] on button "Save & Close" at bounding box center [396, 202] width 44 height 14
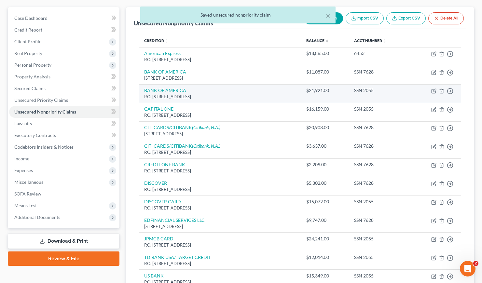
scroll to position [48, 0]
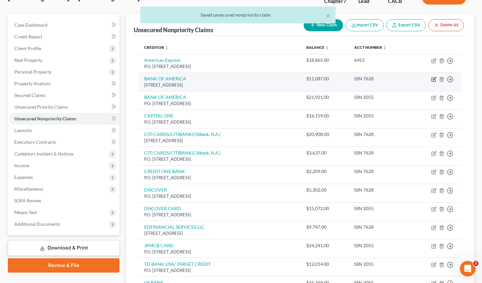
click at [433, 79] on icon "button" at bounding box center [433, 79] width 5 height 5
select select "45"
select select "2"
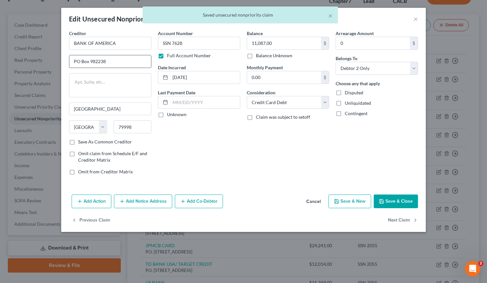
click at [76, 62] on input "PO Box 982238" at bounding box center [110, 61] width 82 height 12
click at [79, 62] on input "P.O Box 982238" at bounding box center [110, 61] width 82 height 12
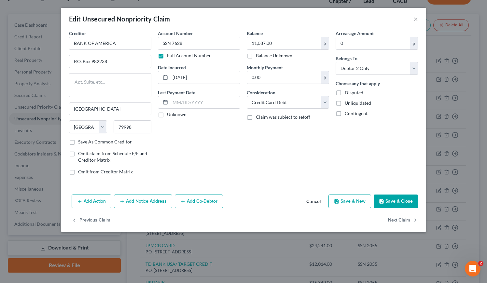
click at [399, 199] on button "Save & Close" at bounding box center [396, 202] width 44 height 14
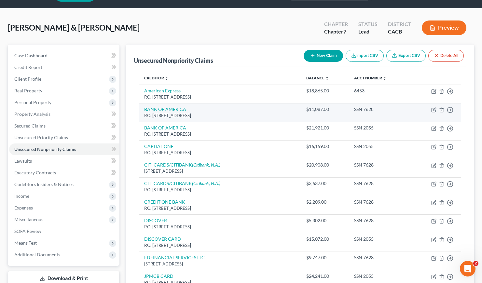
scroll to position [0, 0]
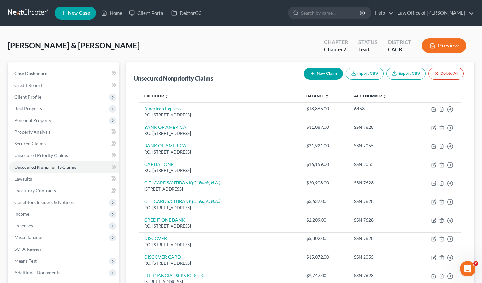
click at [48, 42] on span "[PERSON_NAME] & [PERSON_NAME]" at bounding box center [74, 45] width 132 height 9
